Goal: Navigation & Orientation: Go to known website

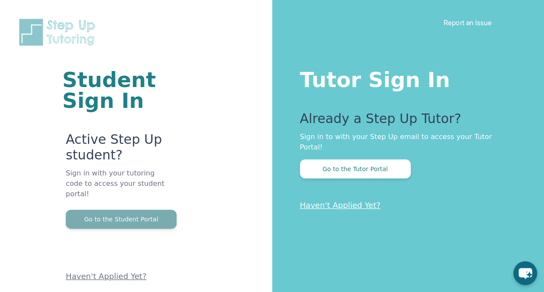
click at [134, 210] on button "Go to the Student Portal" at bounding box center [121, 219] width 111 height 19
click at [164, 215] on button "Go to the Student Portal" at bounding box center [121, 219] width 111 height 19
click at [119, 211] on button "Go to the Student Portal" at bounding box center [121, 219] width 111 height 19
